Goal: Find specific page/section: Find specific page/section

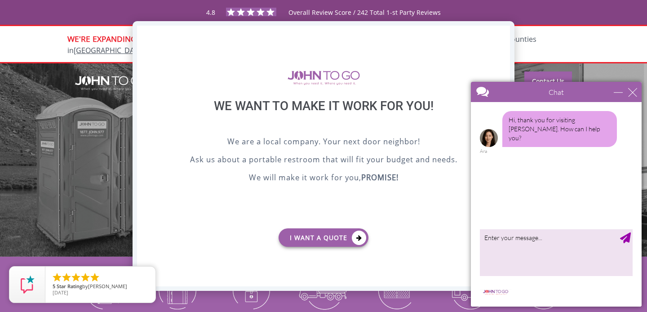
click at [504, 32] on div "X" at bounding box center [503, 33] width 14 height 15
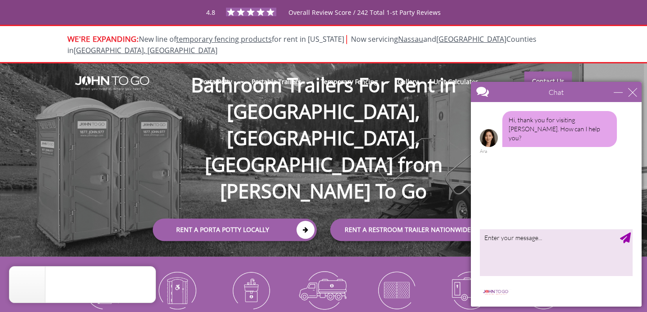
click at [634, 97] on div "Chat" at bounding box center [556, 92] width 171 height 20
click at [635, 93] on div "close" at bounding box center [632, 92] width 9 height 9
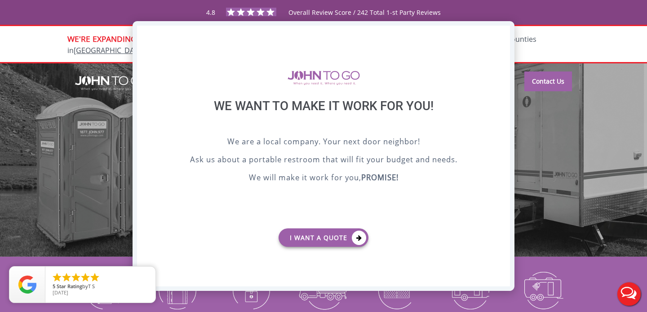
click at [504, 31] on div "X" at bounding box center [503, 33] width 14 height 15
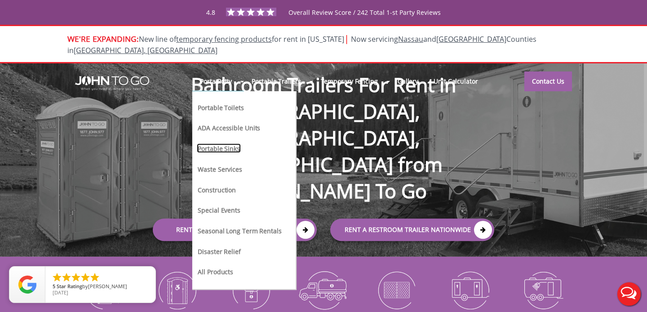
click at [221, 143] on link "Portable Sinks" at bounding box center [219, 147] width 44 height 9
